Goal: Information Seeking & Learning: Learn about a topic

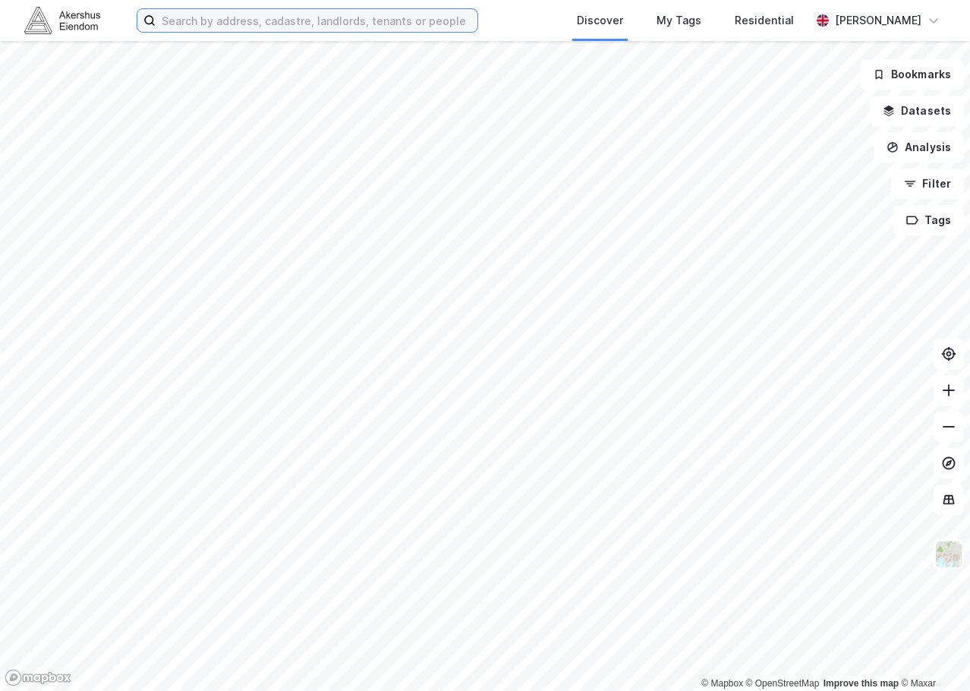
click at [288, 27] on input at bounding box center [317, 20] width 322 height 23
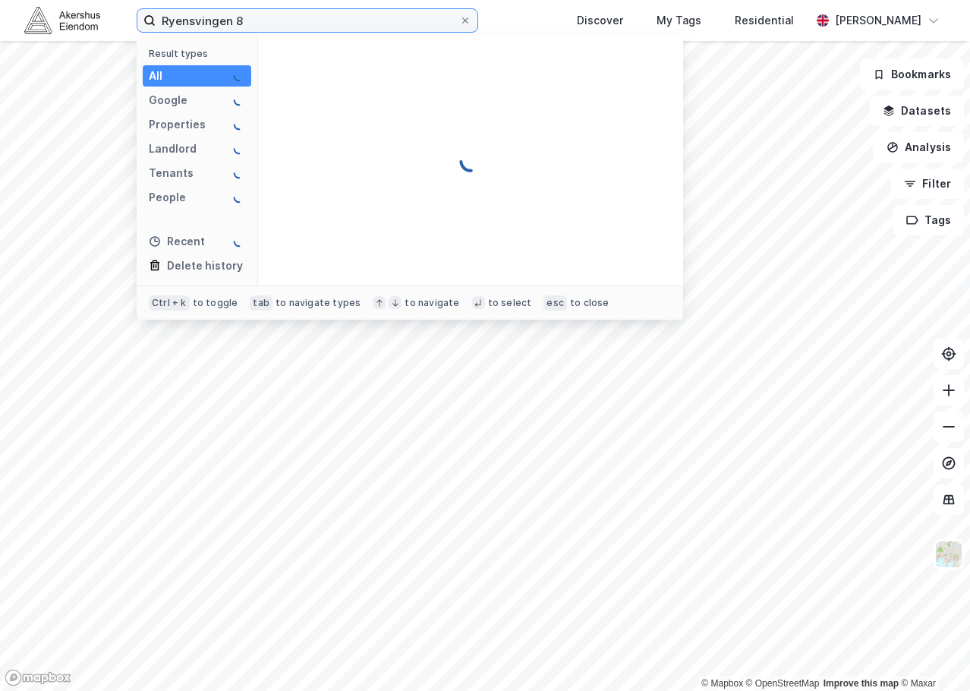
type input "Ryensvingen 8"
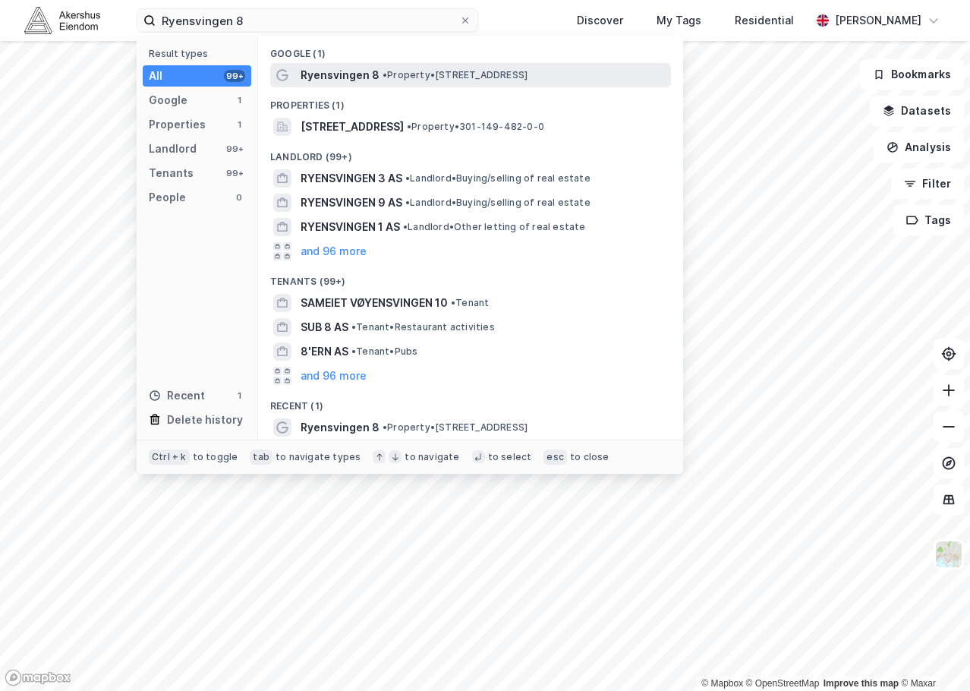
click at [396, 80] on span "• Property • [STREET_ADDRESS]" at bounding box center [455, 75] width 145 height 12
